Goal: Task Accomplishment & Management: Use online tool/utility

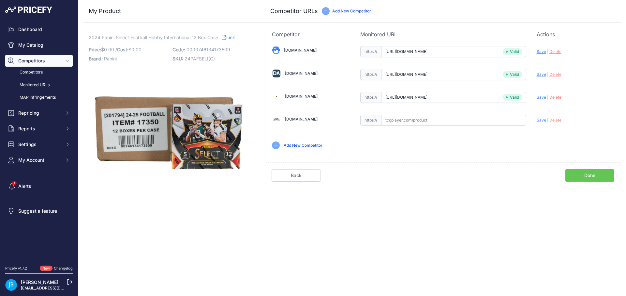
click at [60, 49] on link "My Catalog" at bounding box center [39, 45] width 68 height 12
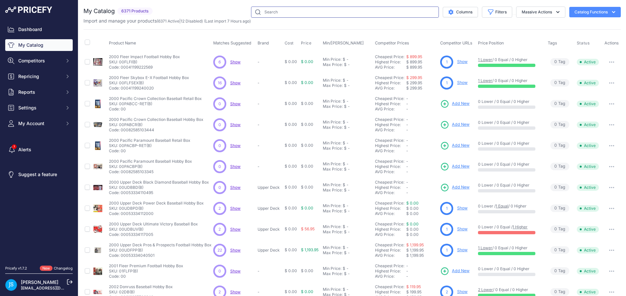
click at [265, 9] on input "text" at bounding box center [345, 12] width 188 height 11
paste input "2025 Upper Deck [PERSON_NAME] No Time To Die Hobby"
type input "2025 Upper Deck [PERSON_NAME] No Time To Die Hobby"
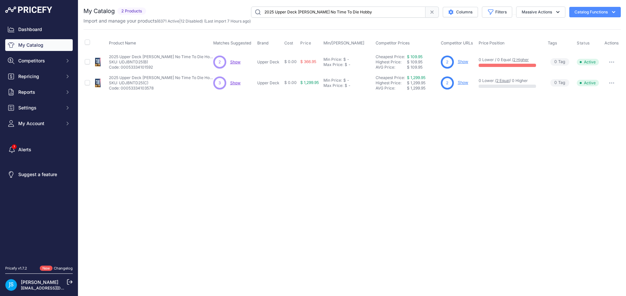
click at [461, 61] on link "Show" at bounding box center [463, 61] width 10 height 5
